Goal: Task Accomplishment & Management: Complete application form

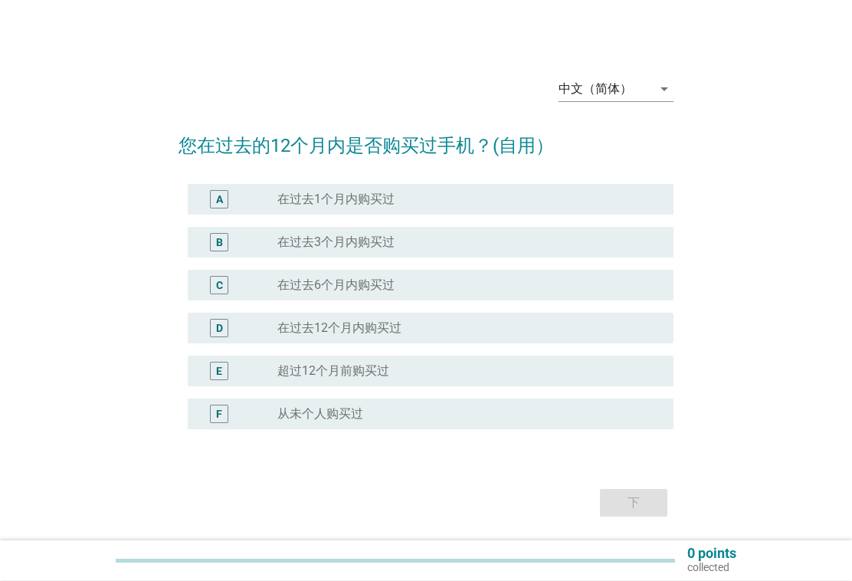
click at [662, 89] on icon "arrow_drop_down" at bounding box center [664, 89] width 18 height 18
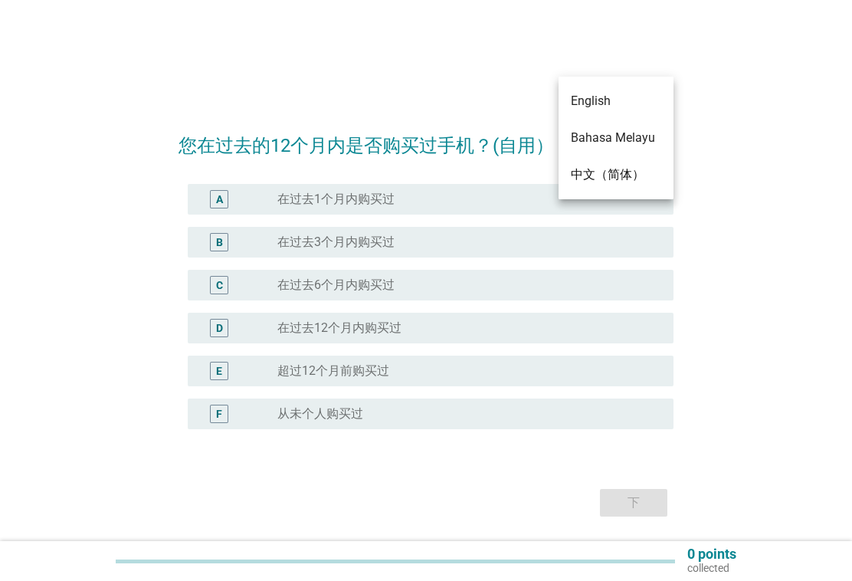
click at [634, 136] on div "Bahasa Melayu" at bounding box center [616, 138] width 90 height 18
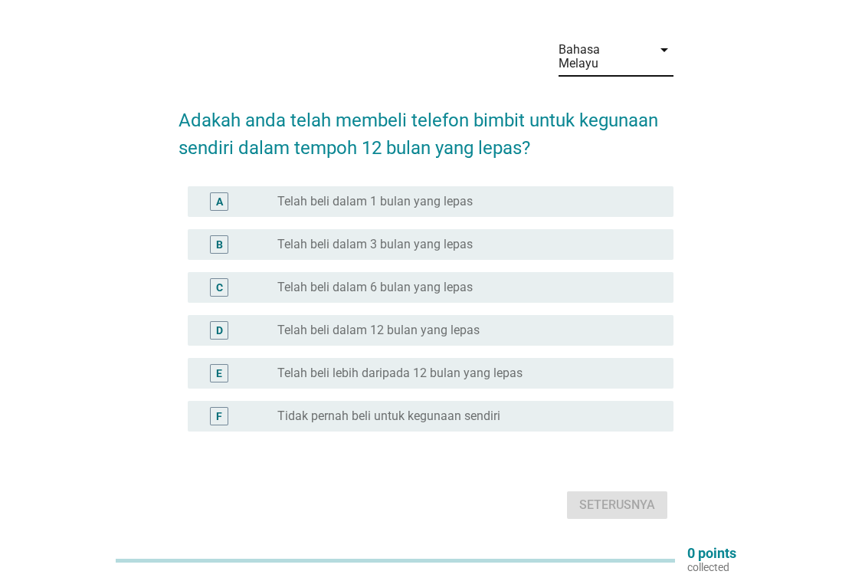
scroll to position [44, 0]
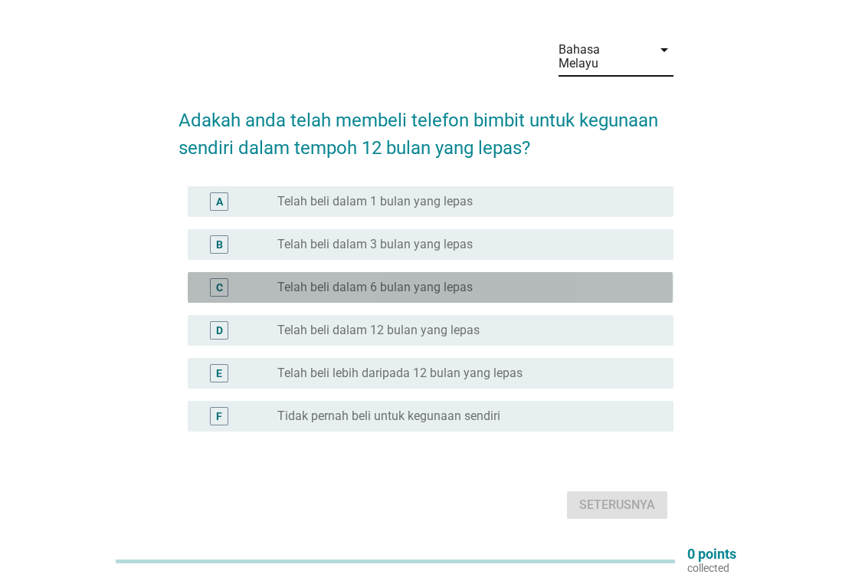
click at [568, 280] on div "radio_button_unchecked Telah beli dalam 6 bulan yang lepas" at bounding box center [463, 287] width 372 height 15
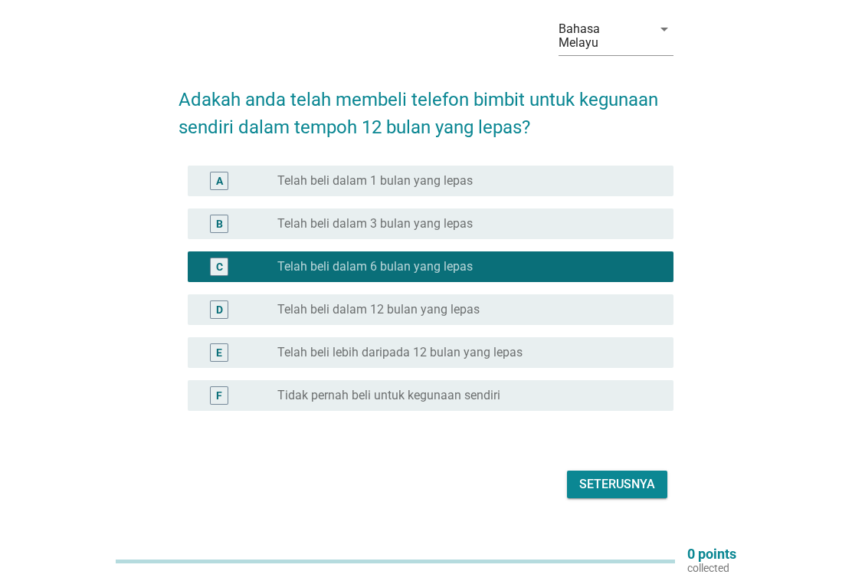
scroll to position [81, 0]
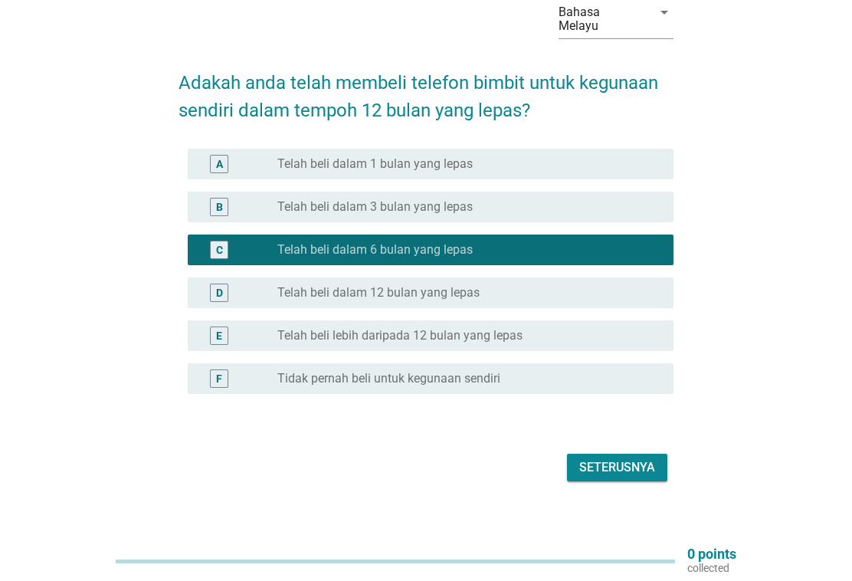
click at [576, 454] on button "Seterusnya" at bounding box center [617, 468] width 100 height 28
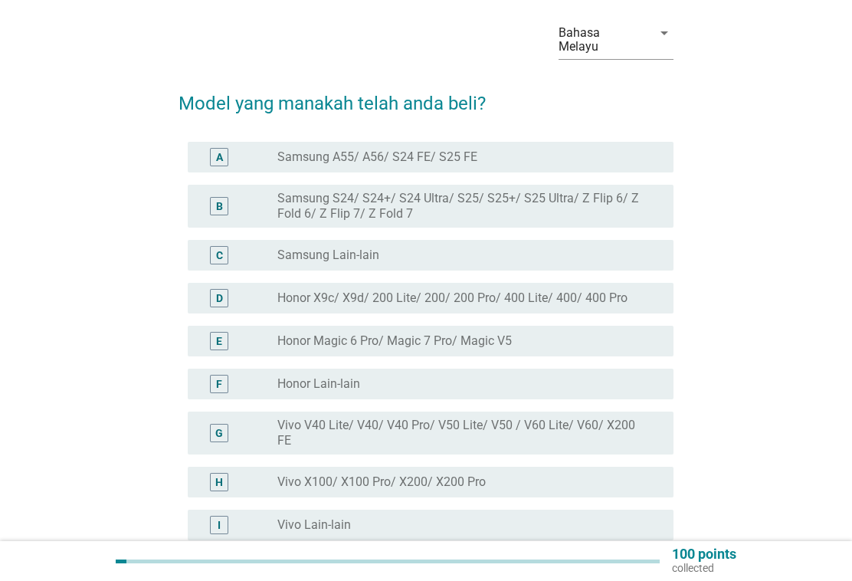
scroll to position [60, 0]
click at [442, 149] on label "Samsung A55/ A56/ S24 FE/ S25 FE" at bounding box center [377, 156] width 200 height 15
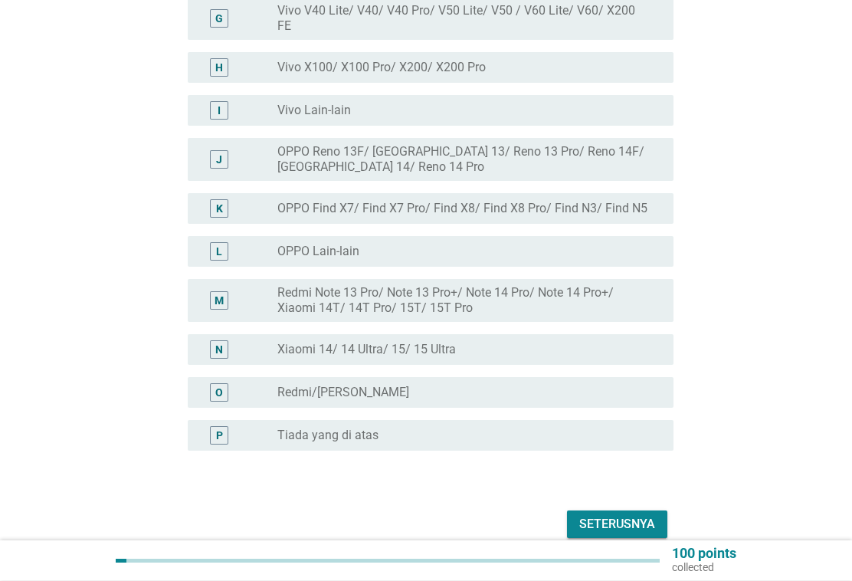
scroll to position [532, 0]
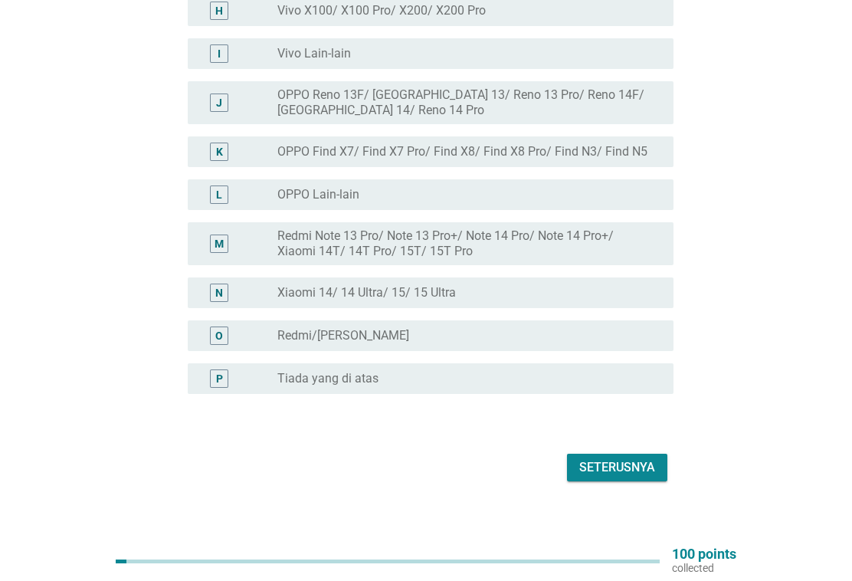
click at [625, 458] on div "Seterusnya" at bounding box center [618, 467] width 76 height 18
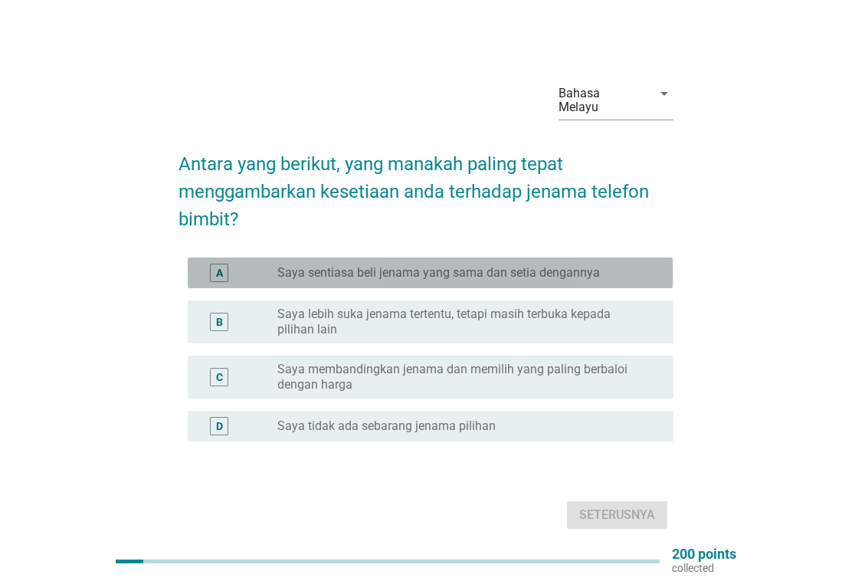
click at [534, 265] on label "Saya sentiasa beli jenama yang sama dan setia dengannya" at bounding box center [438, 272] width 323 height 15
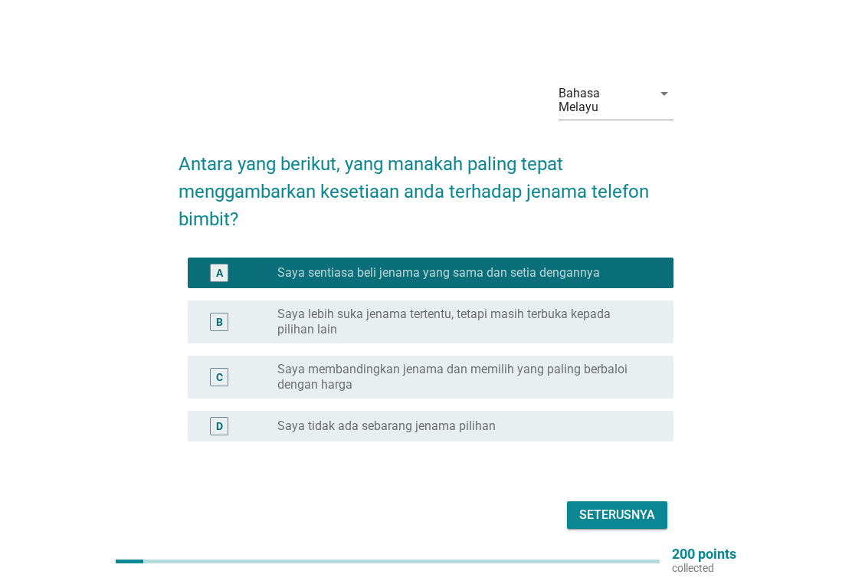
click at [627, 506] on div "Seterusnya" at bounding box center [618, 515] width 76 height 18
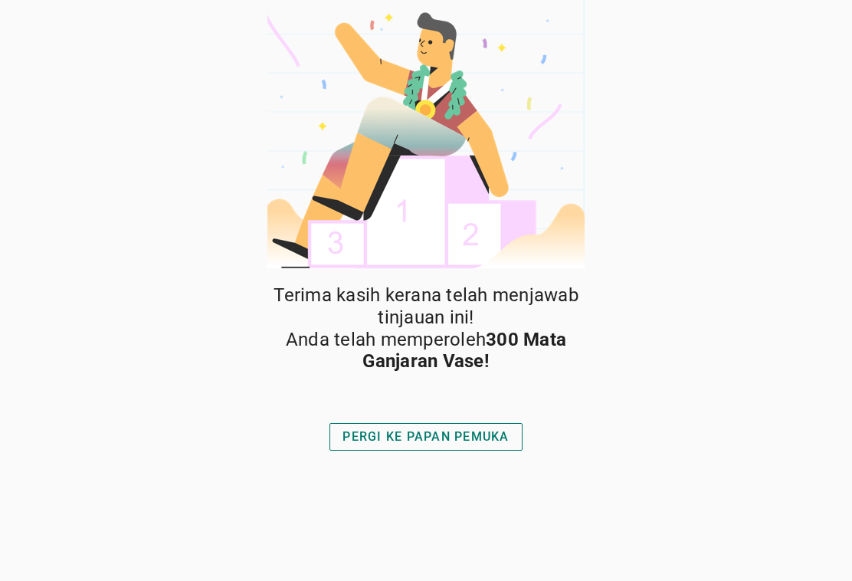
click at [471, 428] on div "PERGI KE PAPAN PEMUKA" at bounding box center [426, 437] width 166 height 18
